Goal: Navigation & Orientation: Find specific page/section

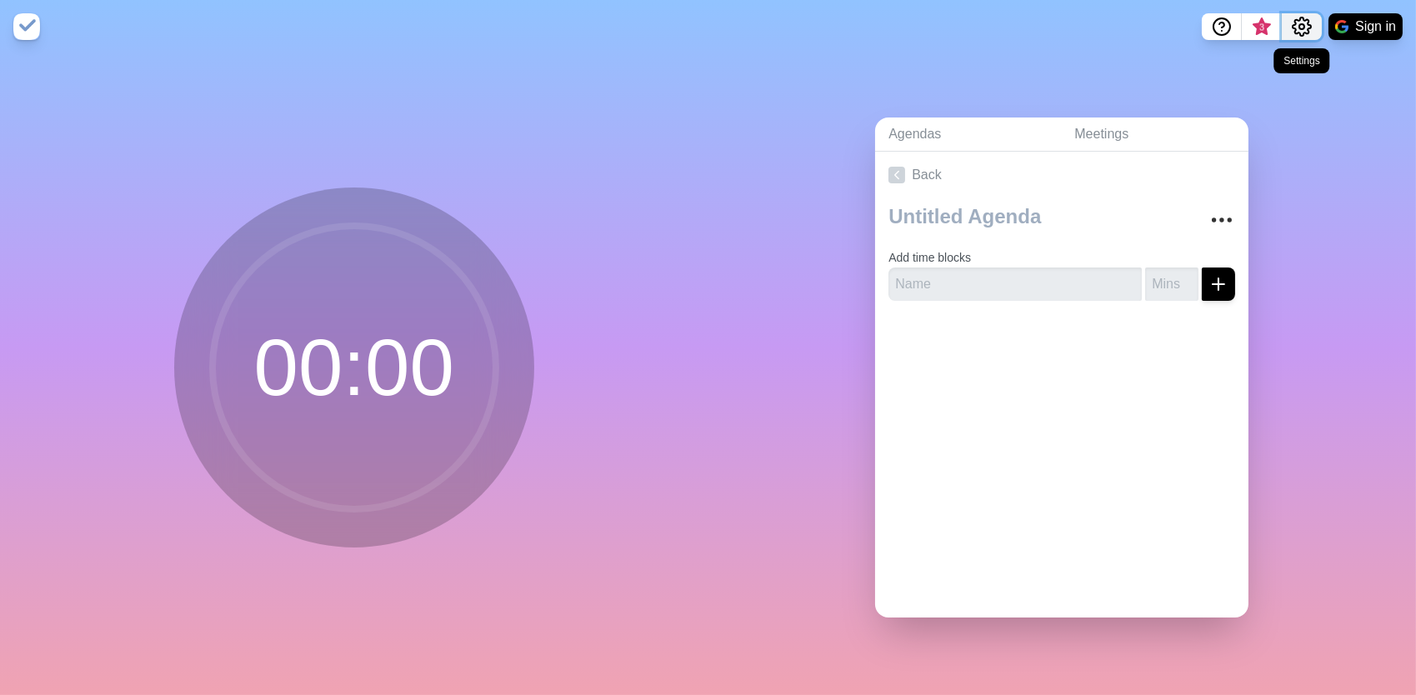
click at [1299, 22] on icon "Settings" at bounding box center [1302, 27] width 20 height 20
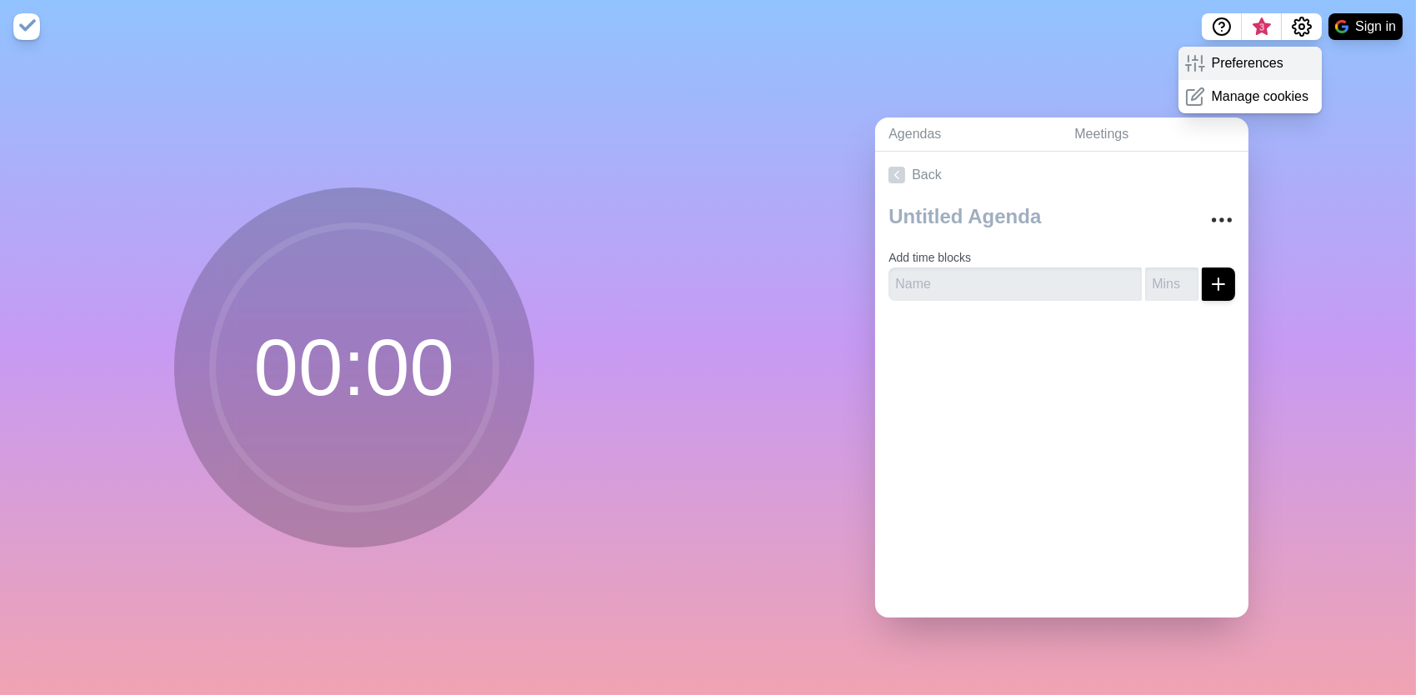
click at [1254, 67] on p "Preferences" at bounding box center [1248, 63] width 72 height 20
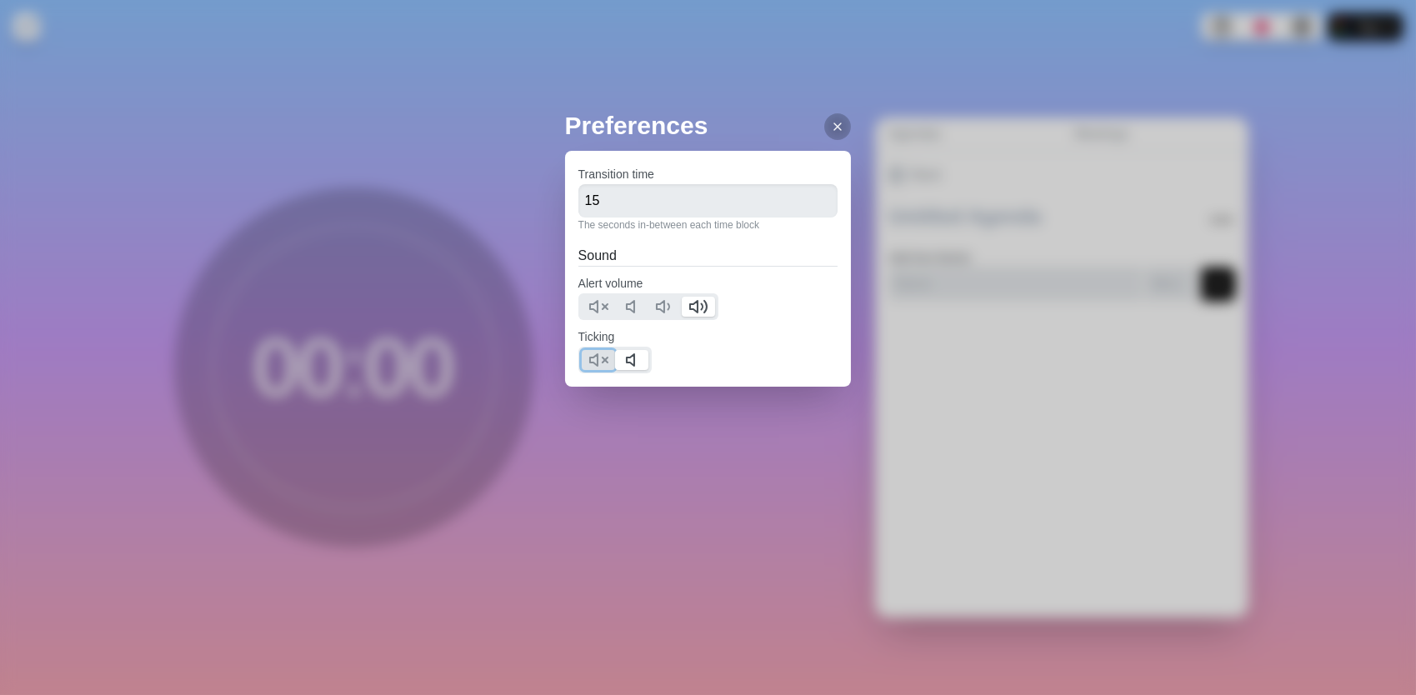
click at [603, 361] on line at bounding box center [605, 360] width 5 height 5
click at [593, 305] on icon at bounding box center [598, 307] width 20 height 20
click at [827, 118] on div at bounding box center [837, 126] width 27 height 27
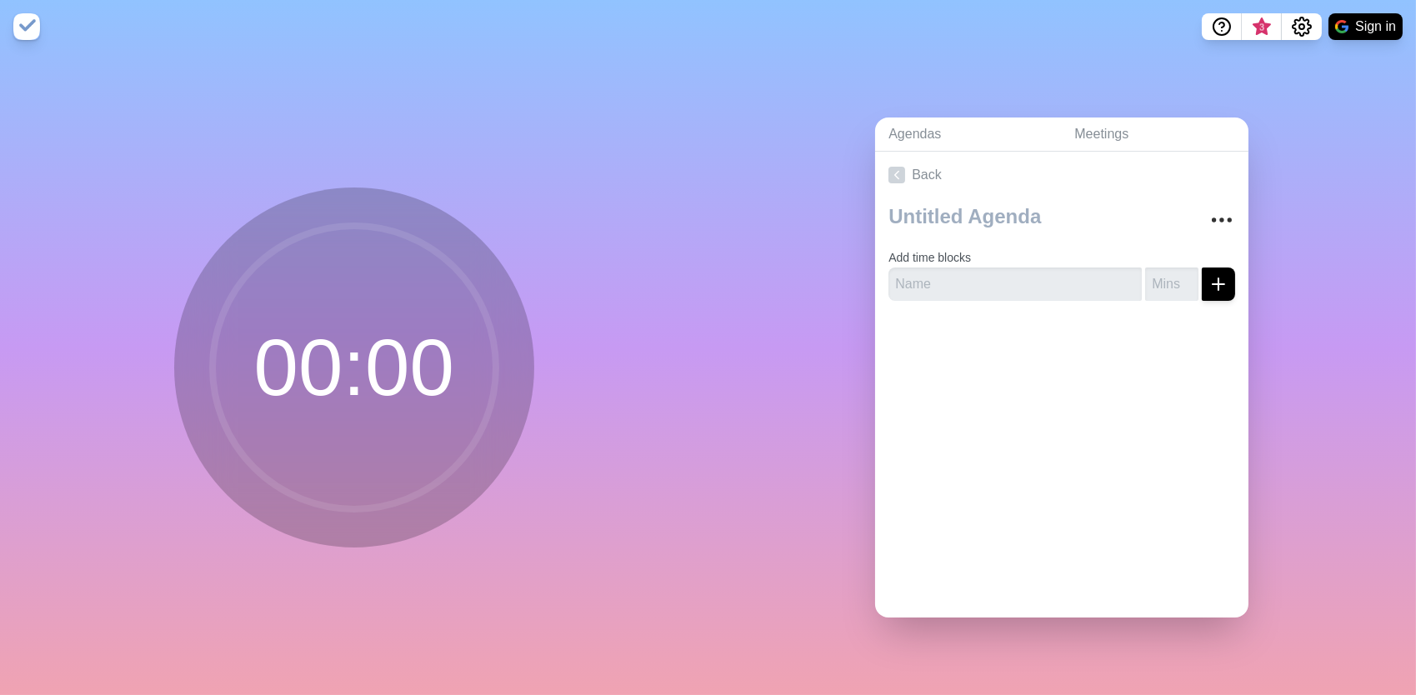
click at [13, 27] on img at bounding box center [26, 26] width 27 height 27
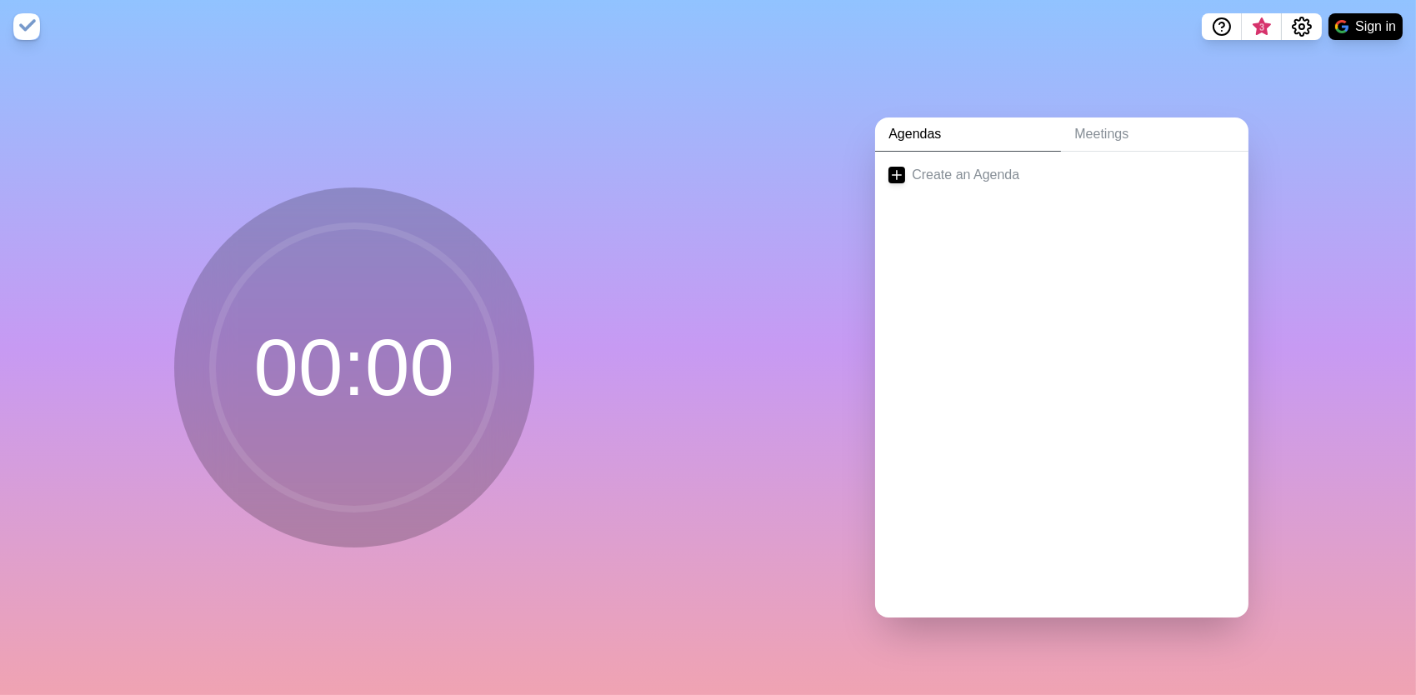
click at [433, 414] on circle at bounding box center [354, 367] width 283 height 283
click at [343, 343] on circle at bounding box center [354, 367] width 283 height 283
click at [1294, 28] on icon "Settings" at bounding box center [1302, 27] width 18 height 18
click at [1254, 66] on p "Preferences" at bounding box center [1248, 63] width 72 height 20
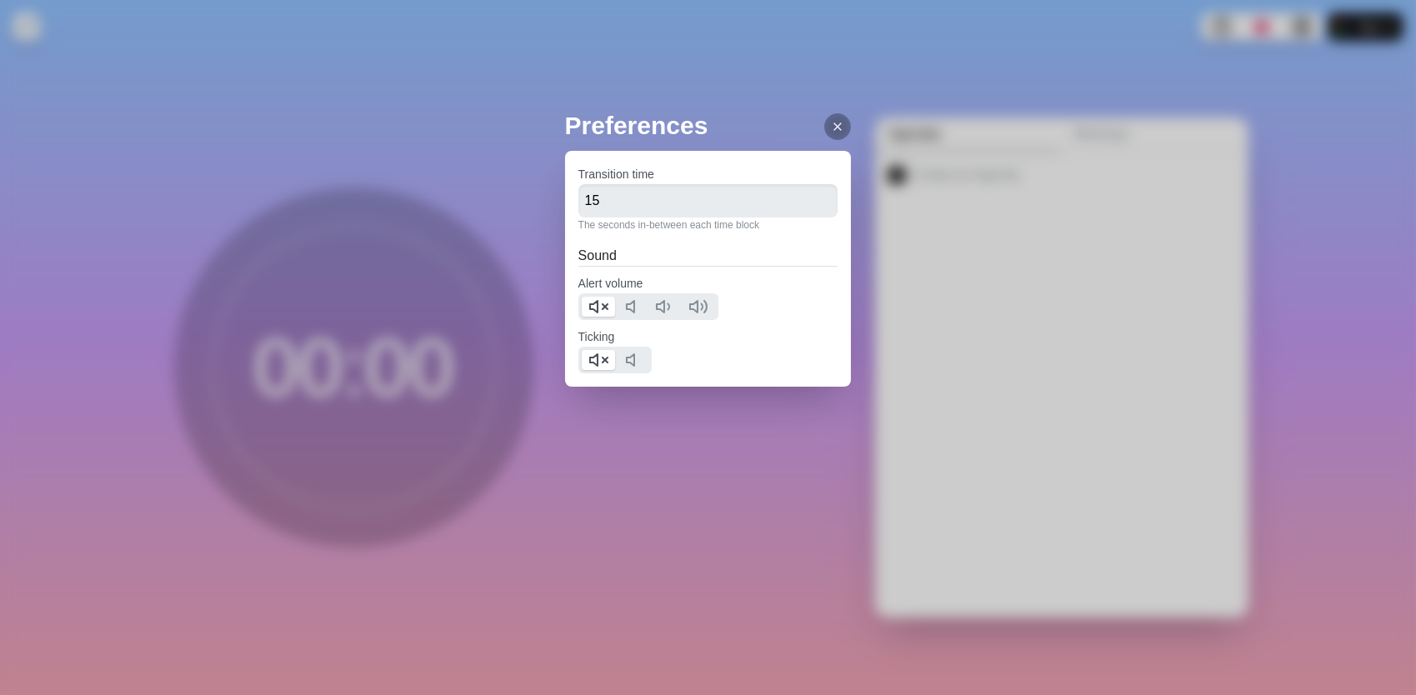
click at [832, 129] on icon at bounding box center [837, 126] width 13 height 13
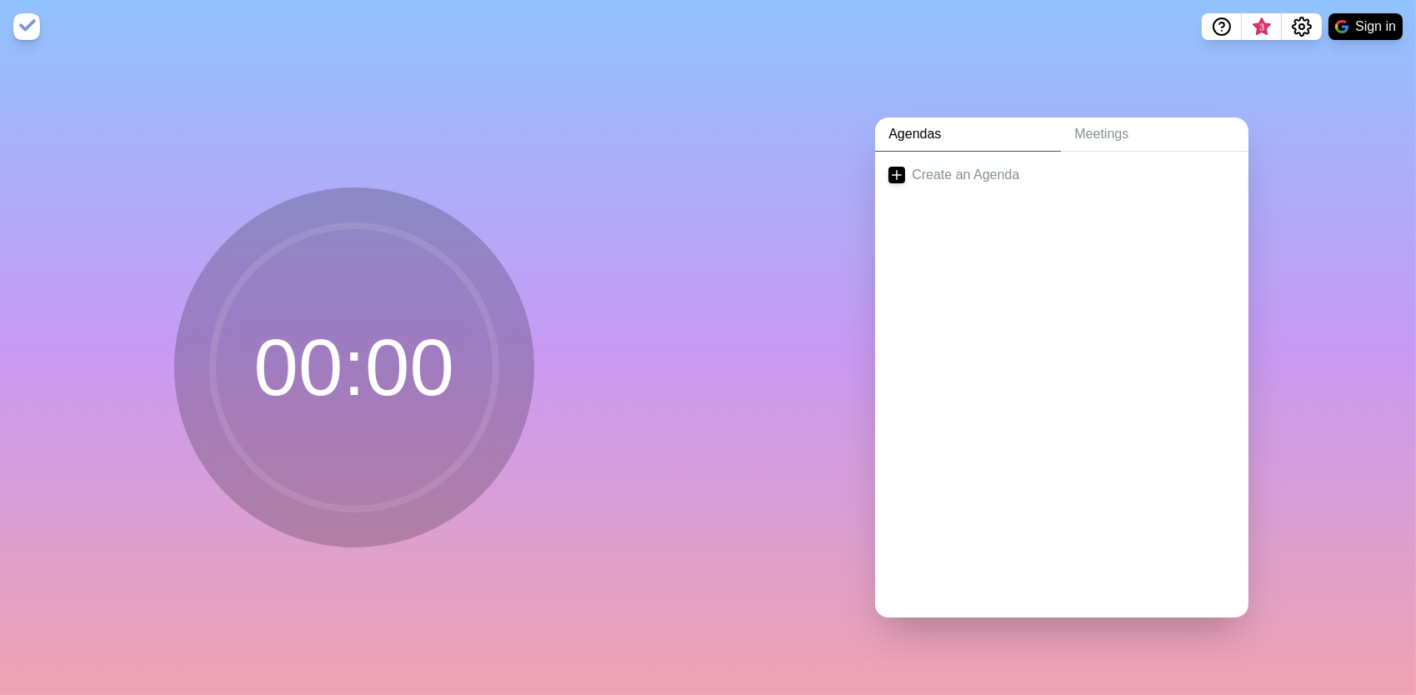
click at [460, 328] on div "Preferences Transition time 15 The seconds in-between each time block Sound Ale…" at bounding box center [708, 347] width 1416 height 695
click at [1269, 28] on span "3" at bounding box center [1262, 31] width 27 height 35
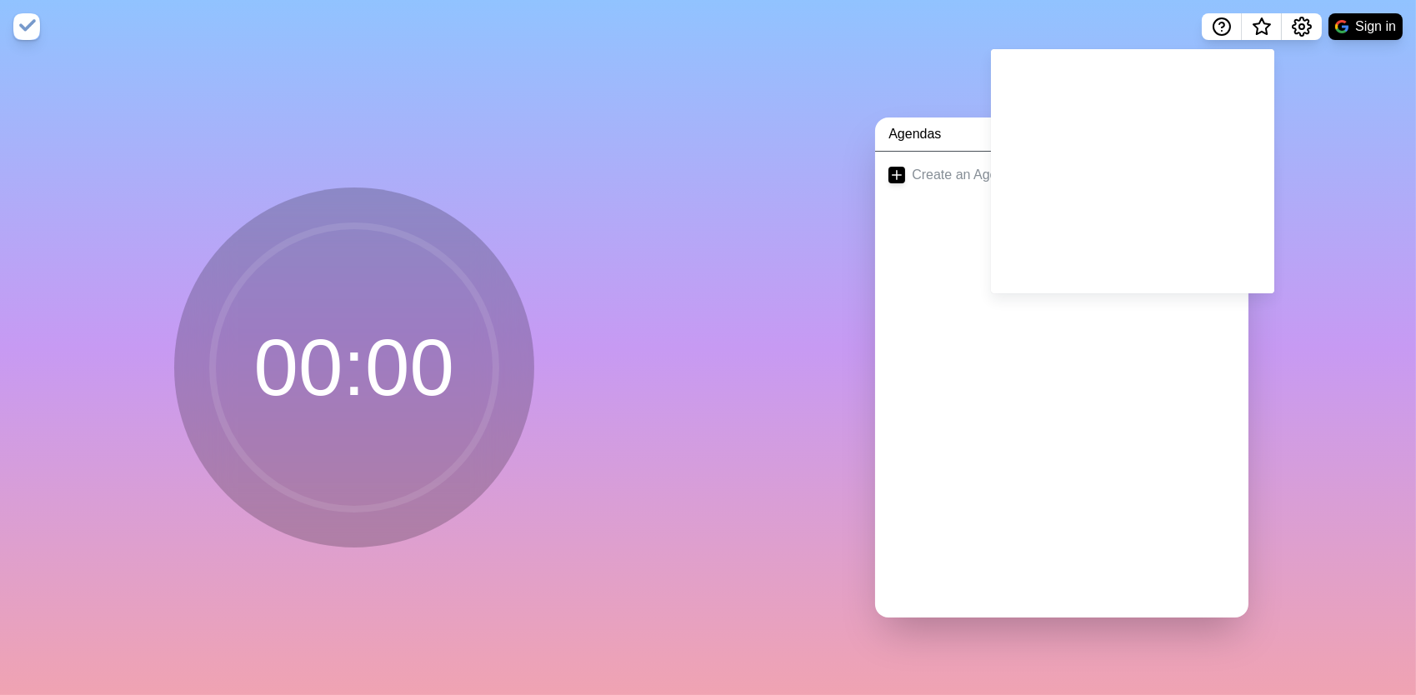
click at [1314, 98] on div "Agendas Meetings Create an Agenda" at bounding box center [1062, 374] width 708 height 642
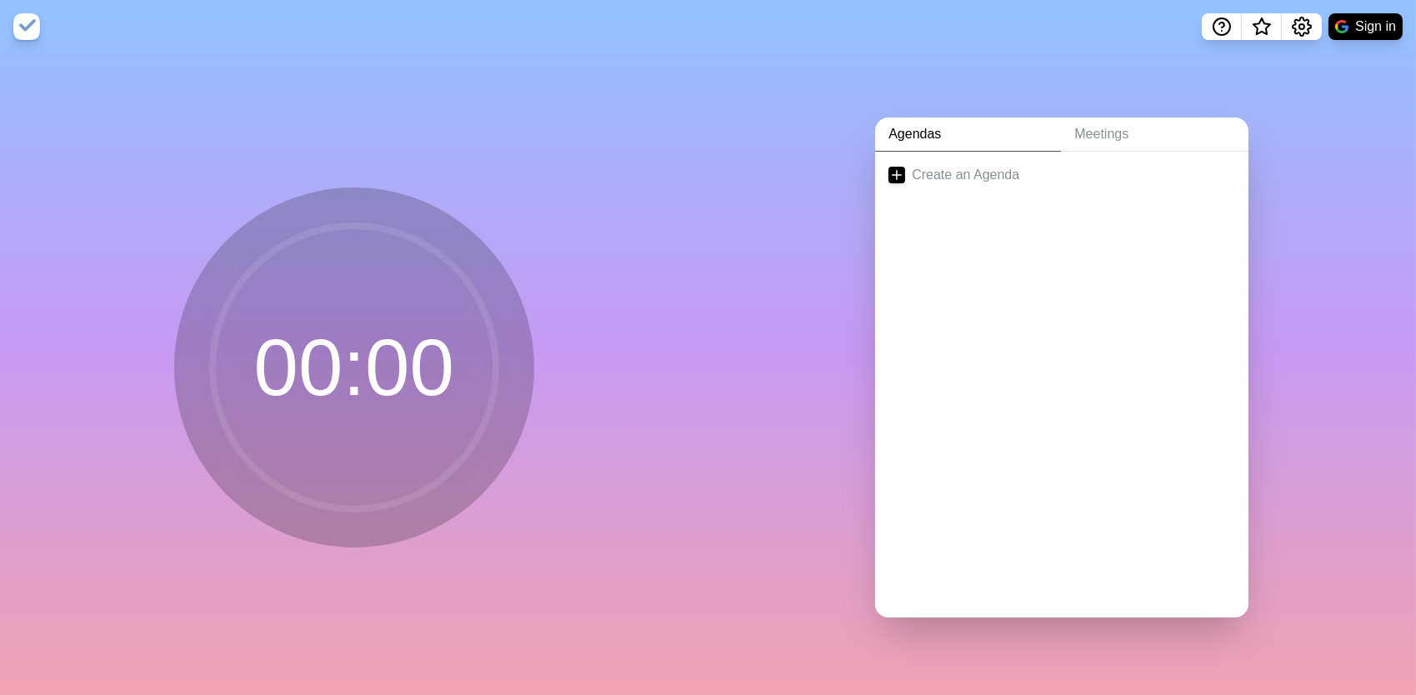
click at [473, 335] on circle at bounding box center [354, 367] width 283 height 283
click at [383, 365] on circle at bounding box center [354, 367] width 283 height 283
drag, startPoint x: 295, startPoint y: 359, endPoint x: 247, endPoint y: 347, distance: 49.9
click at [408, 343] on circle at bounding box center [354, 367] width 283 height 283
drag, startPoint x: 217, startPoint y: 347, endPoint x: 385, endPoint y: 348, distance: 168.4
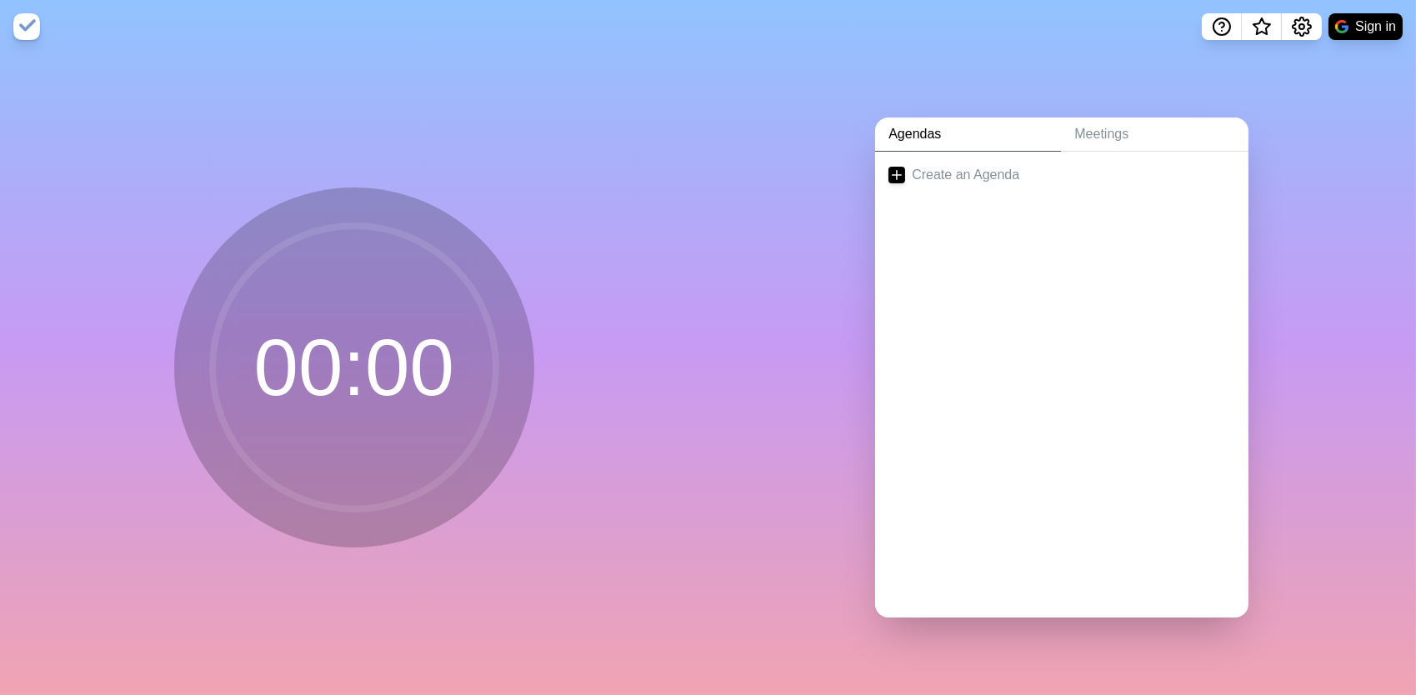
click at [384, 348] on icon at bounding box center [354, 367] width 333 height 333
click at [697, 48] on nav "Sign in" at bounding box center [708, 26] width 1416 height 53
click at [1220, 28] on icon "Help" at bounding box center [1221, 25] width 5 height 5
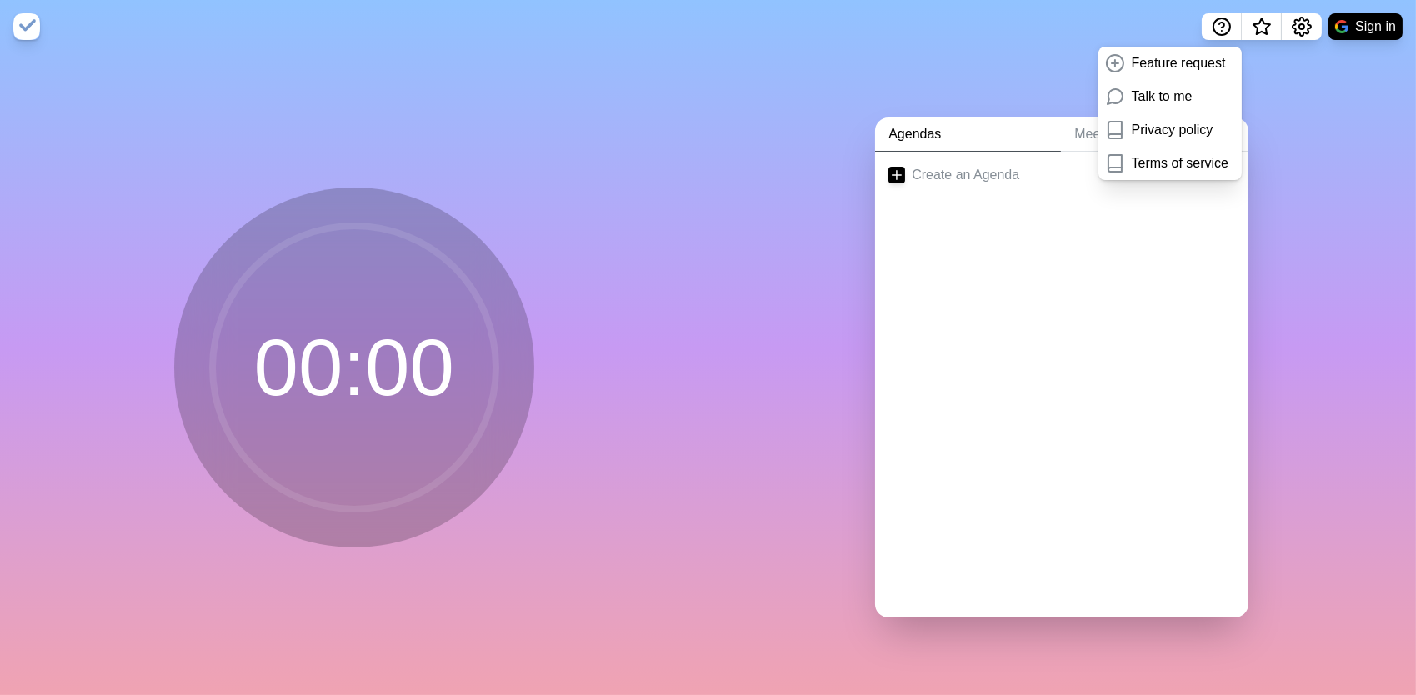
click at [1287, 95] on div "Agendas Meetings Create an Agenda" at bounding box center [1062, 374] width 708 height 642
click at [1399, 88] on div "Agendas Meetings Create an Agenda" at bounding box center [1062, 374] width 708 height 642
drag, startPoint x: 760, startPoint y: 138, endPoint x: 772, endPoint y: 138, distance: 11.7
click at [762, 138] on div "Agendas Meetings Create an Agenda" at bounding box center [1062, 374] width 708 height 642
click at [1070, 127] on link "Meetings" at bounding box center [1155, 135] width 188 height 34
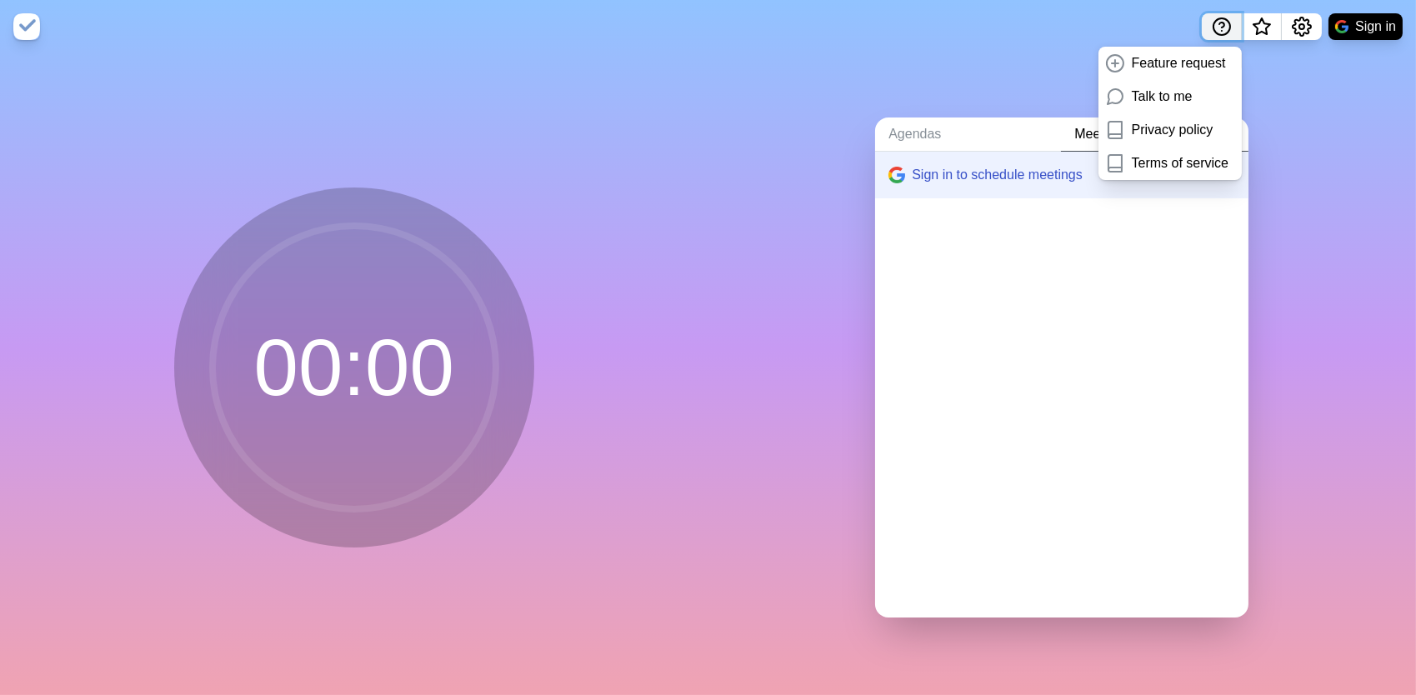
click at [1214, 32] on icon "Help" at bounding box center [1222, 27] width 20 height 20
